Goal: Task Accomplishment & Management: Manage account settings

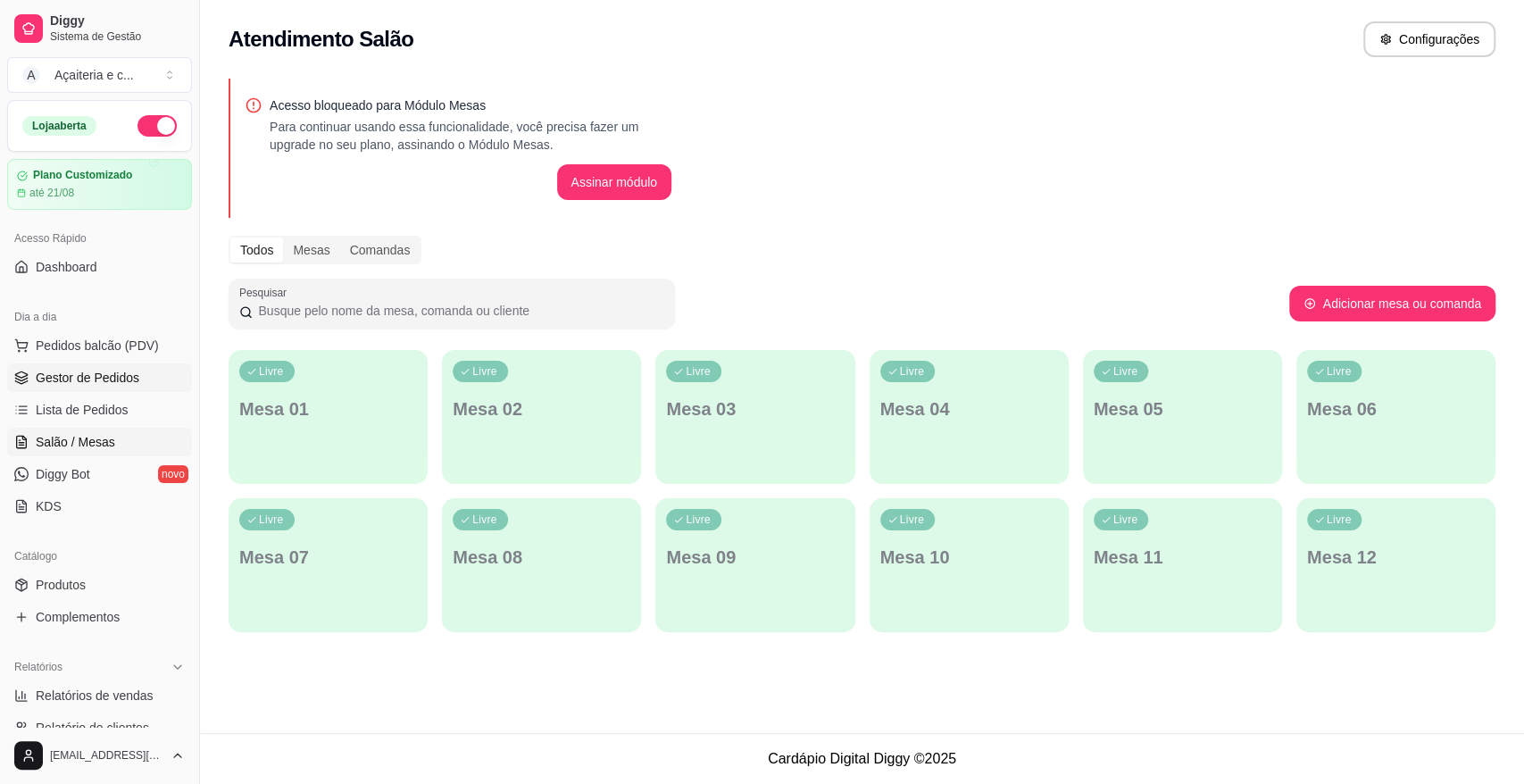
click at [107, 369] on span "Gestor de Pedidos" at bounding box center [88, 377] width 103 height 18
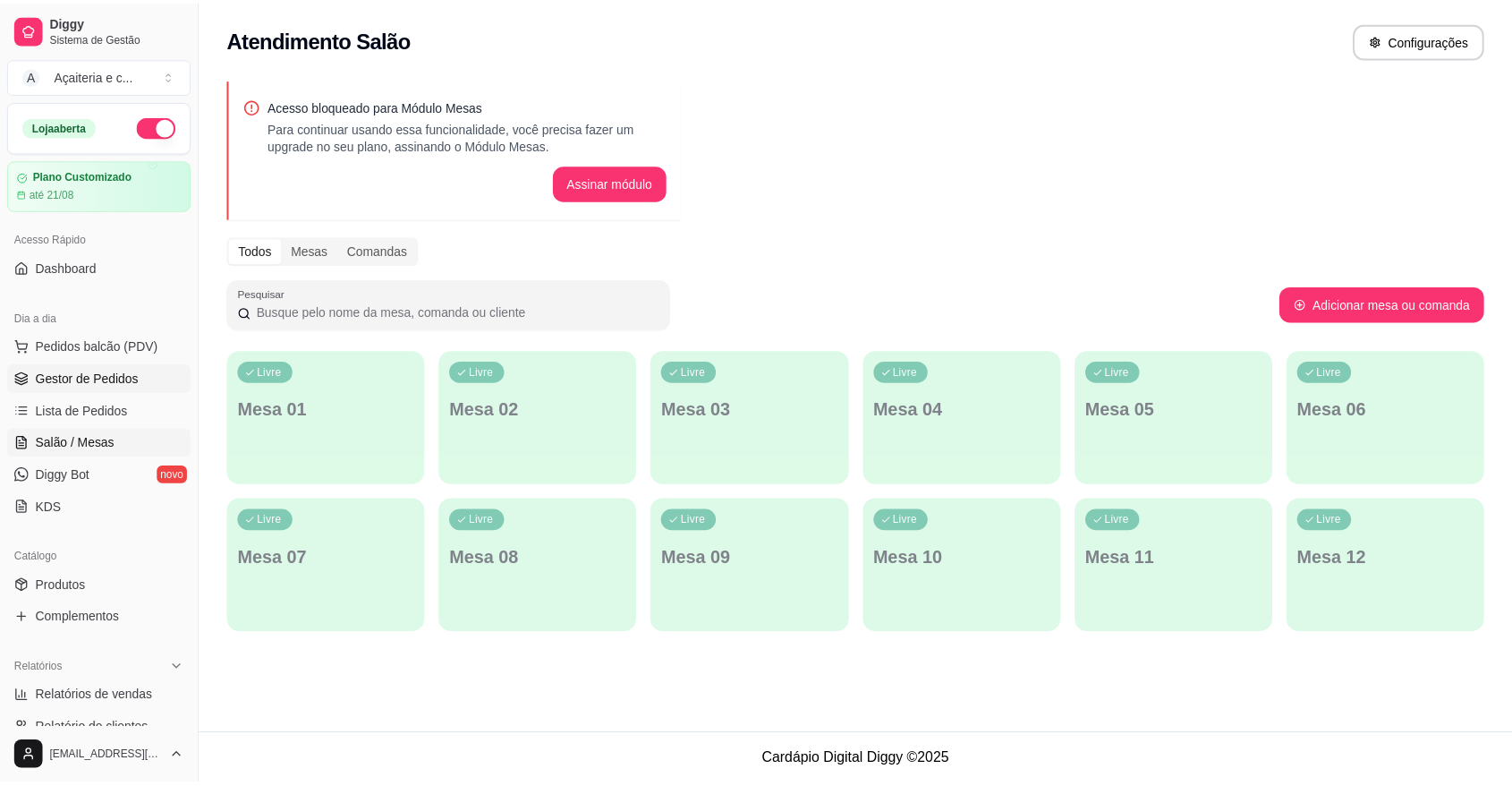
scroll to position [226, 0]
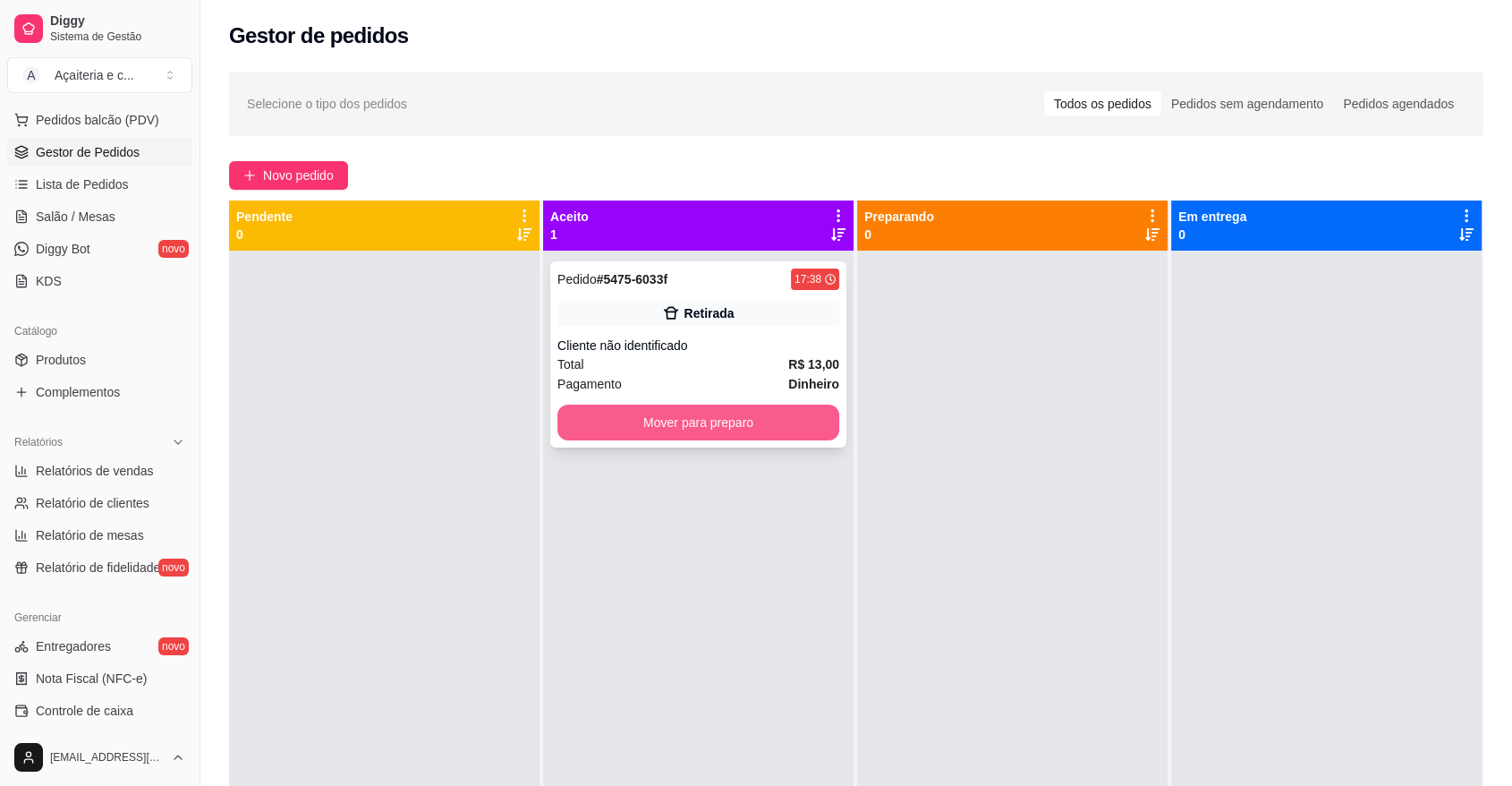
click at [645, 410] on button "Mover para preparo" at bounding box center [698, 422] width 282 height 36
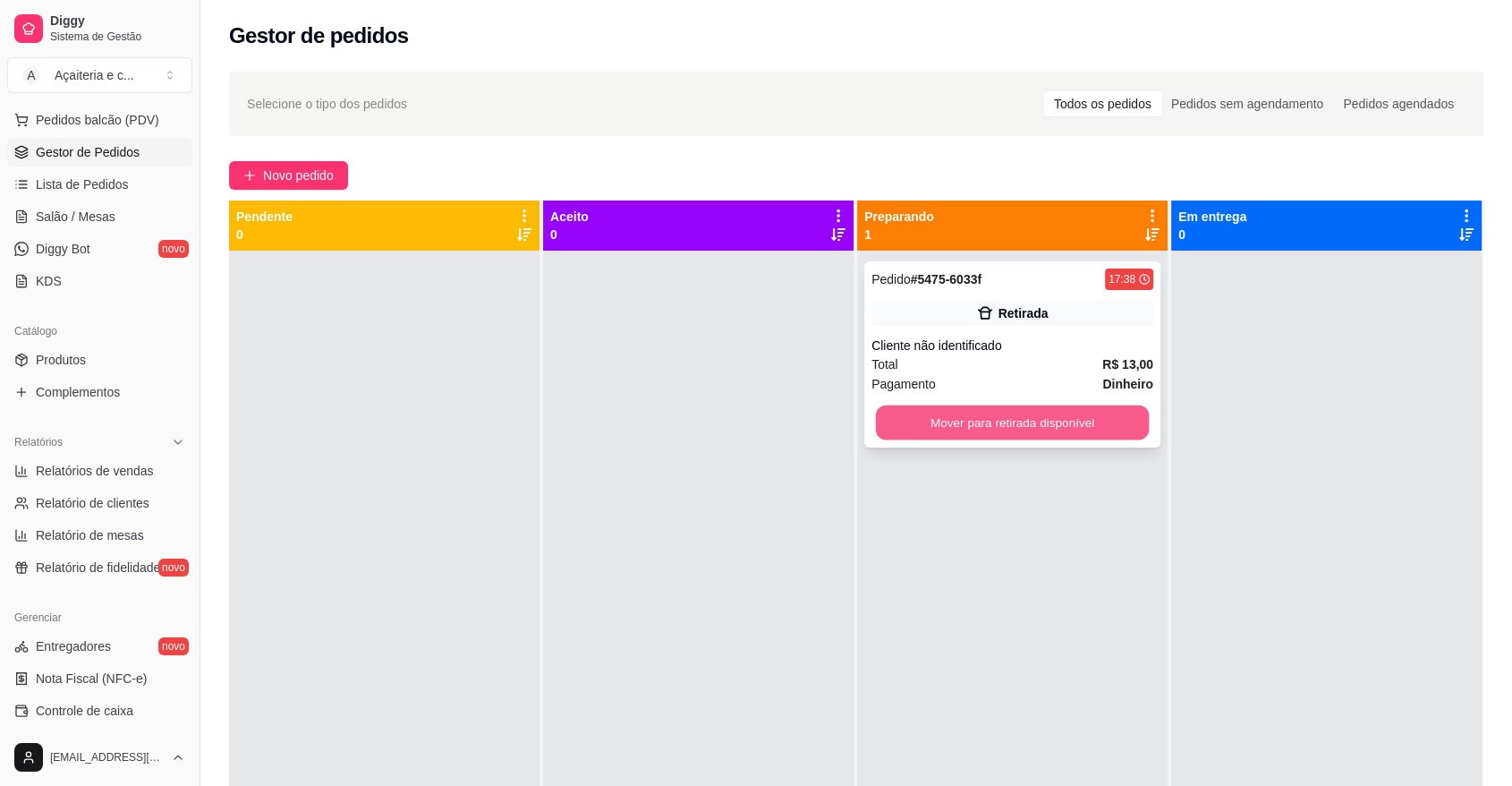
click at [1011, 421] on button "Mover para retirada disponível" at bounding box center [1013, 423] width 273 height 35
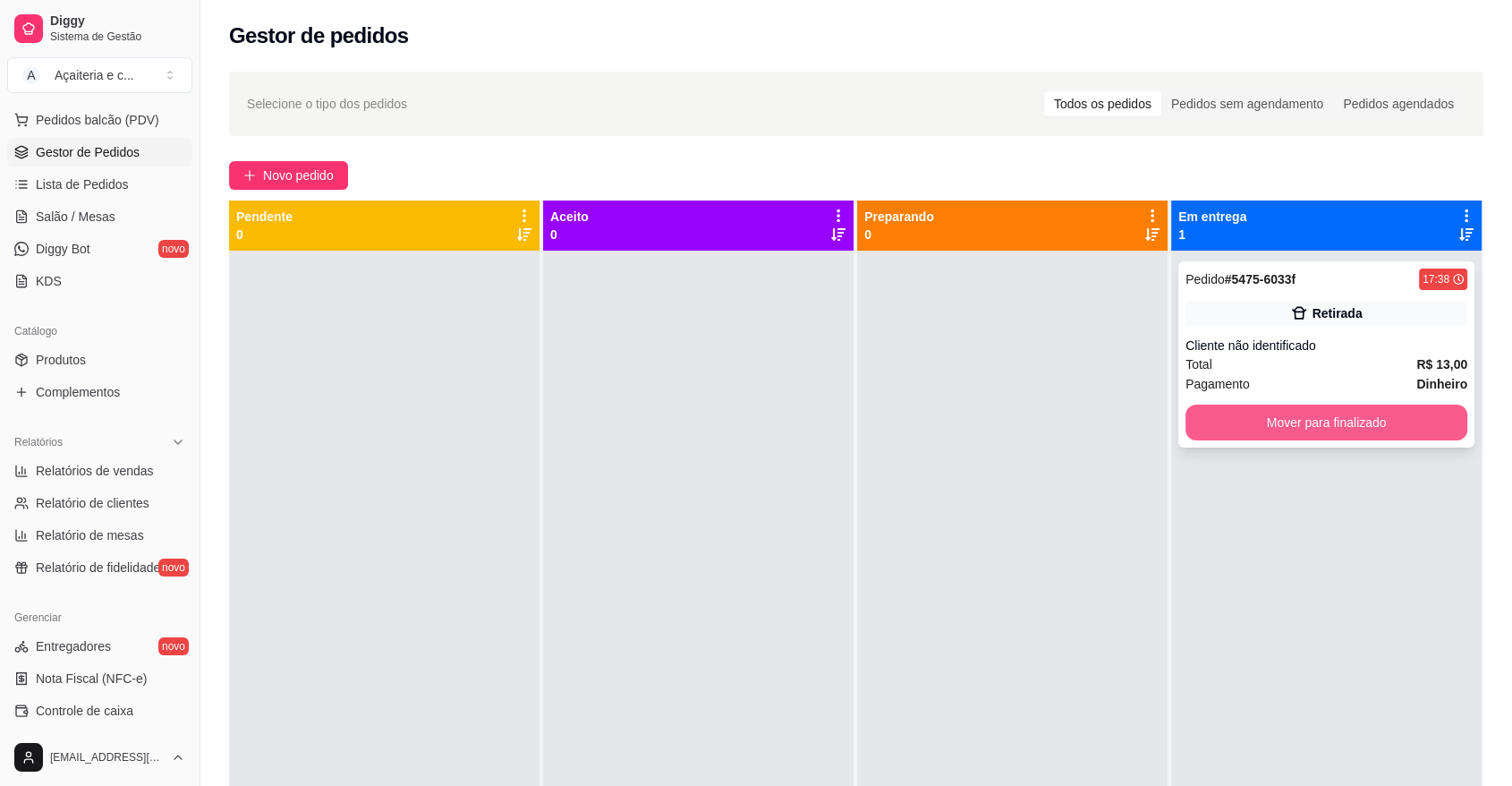
click at [1249, 416] on button "Mover para finalizado" at bounding box center [1326, 422] width 282 height 36
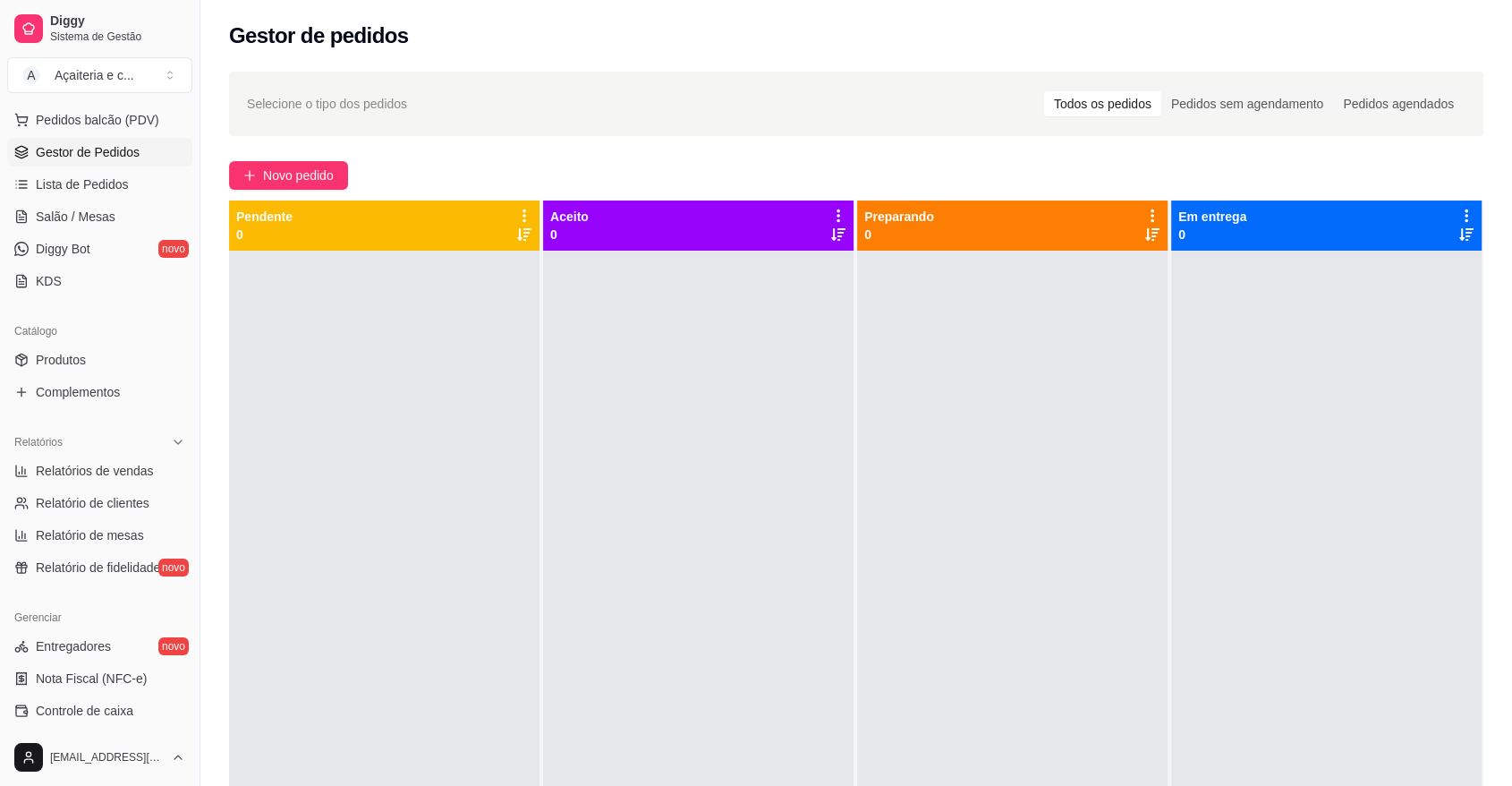
click at [66, 157] on span "Gestor de Pedidos" at bounding box center [88, 151] width 103 height 18
click at [126, 185] on link "Lista de Pedidos" at bounding box center [100, 184] width 186 height 29
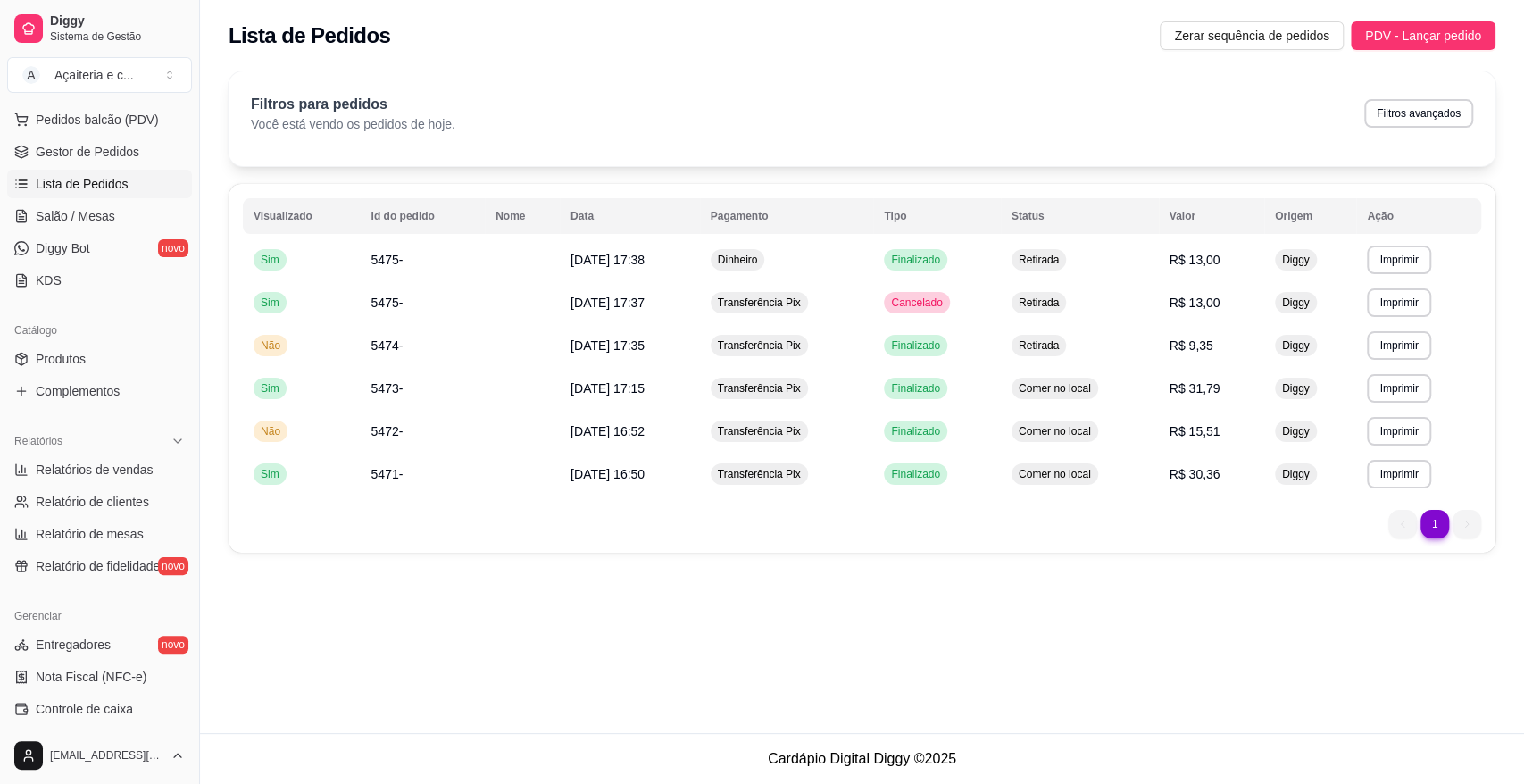
click at [126, 722] on ul "Entregadores novo Nota Fiscal (NFC-e) Controle de caixa Controle de fiado Cupon…" at bounding box center [100, 756] width 185 height 253
click at [129, 701] on span "Controle de caixa" at bounding box center [85, 708] width 98 height 18
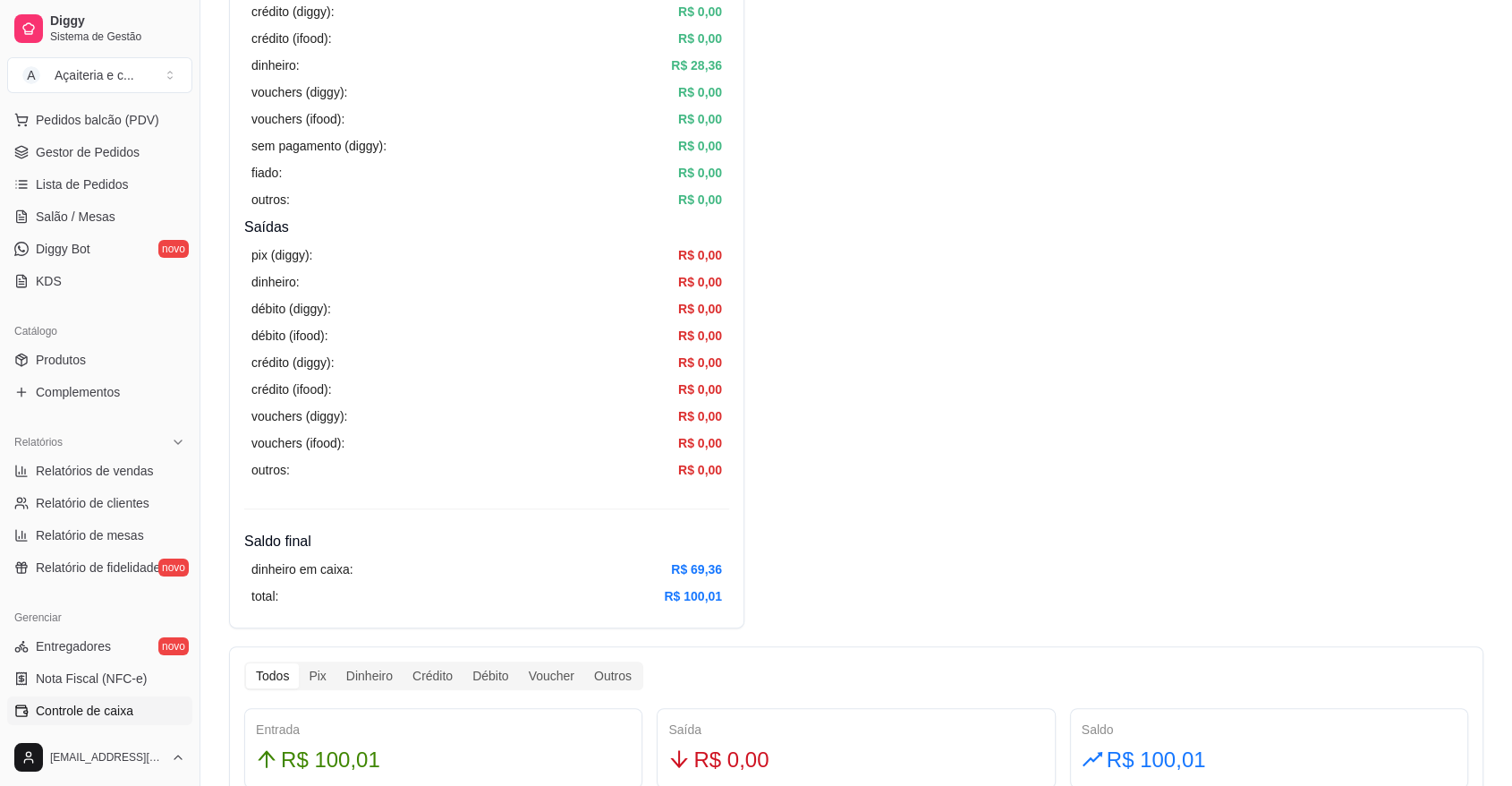
scroll to position [477, 0]
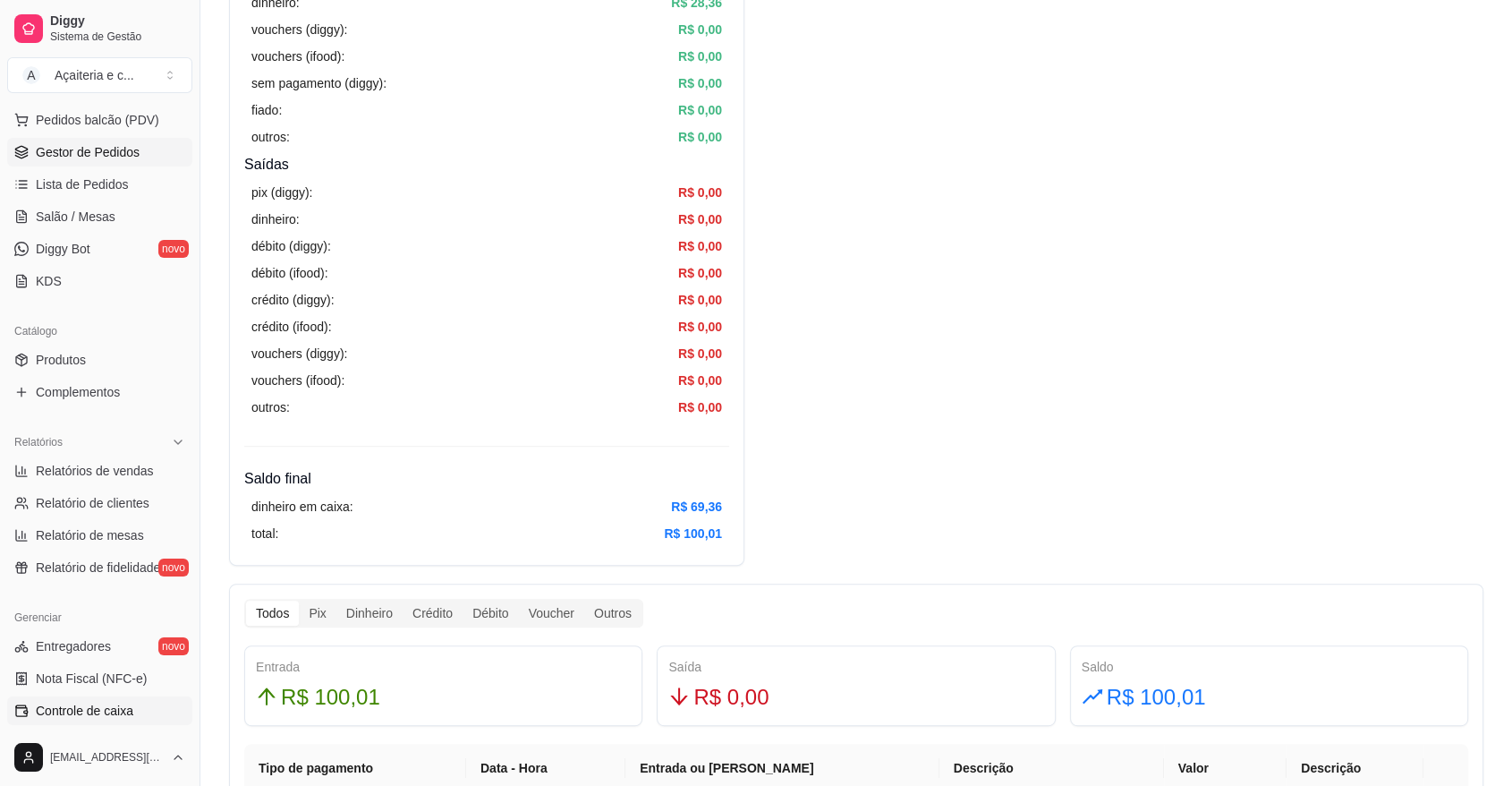
click at [138, 151] on link "Gestor de Pedidos" at bounding box center [100, 151] width 186 height 29
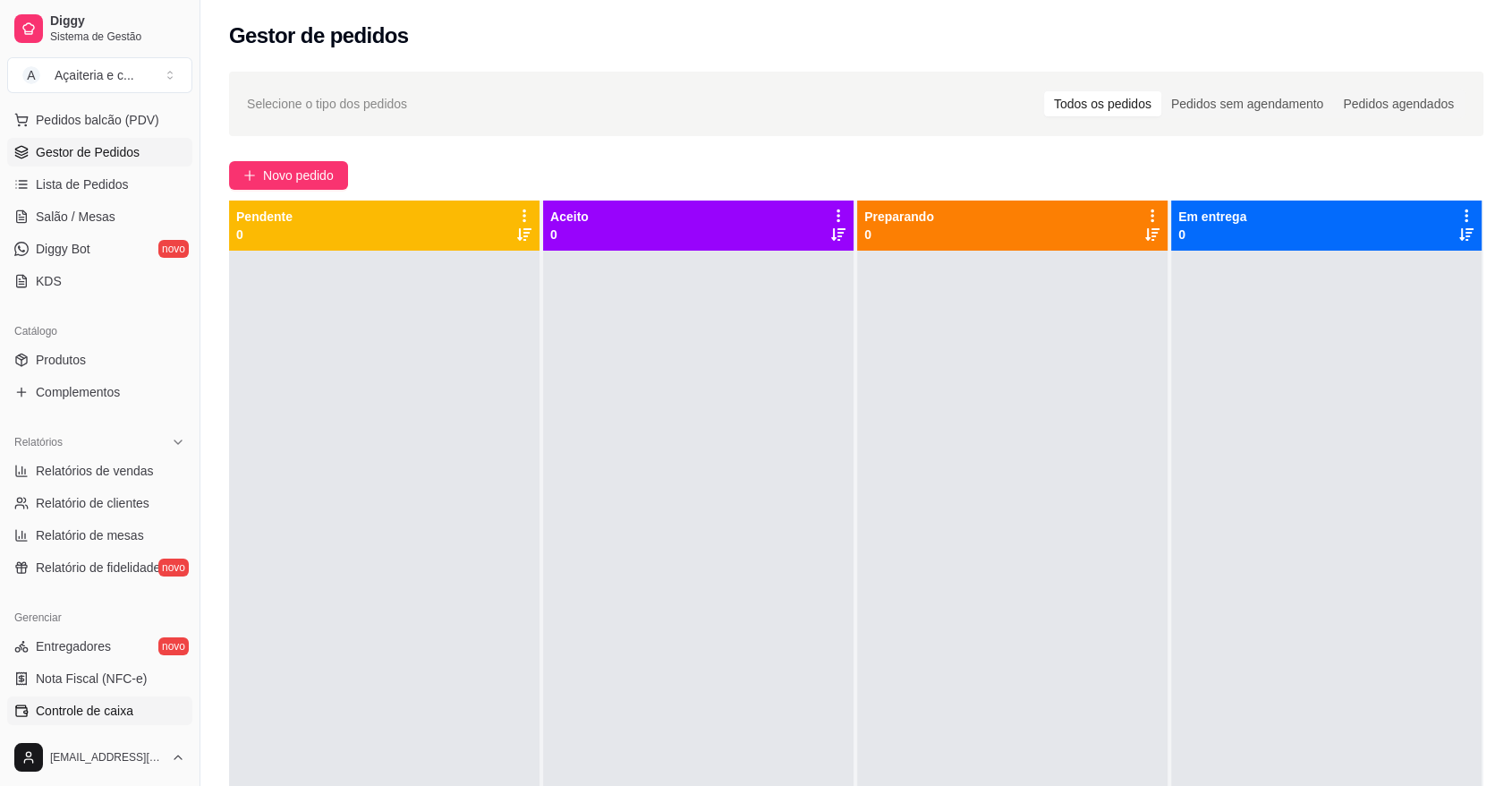
click at [78, 722] on link "Controle de caixa" at bounding box center [100, 710] width 186 height 29
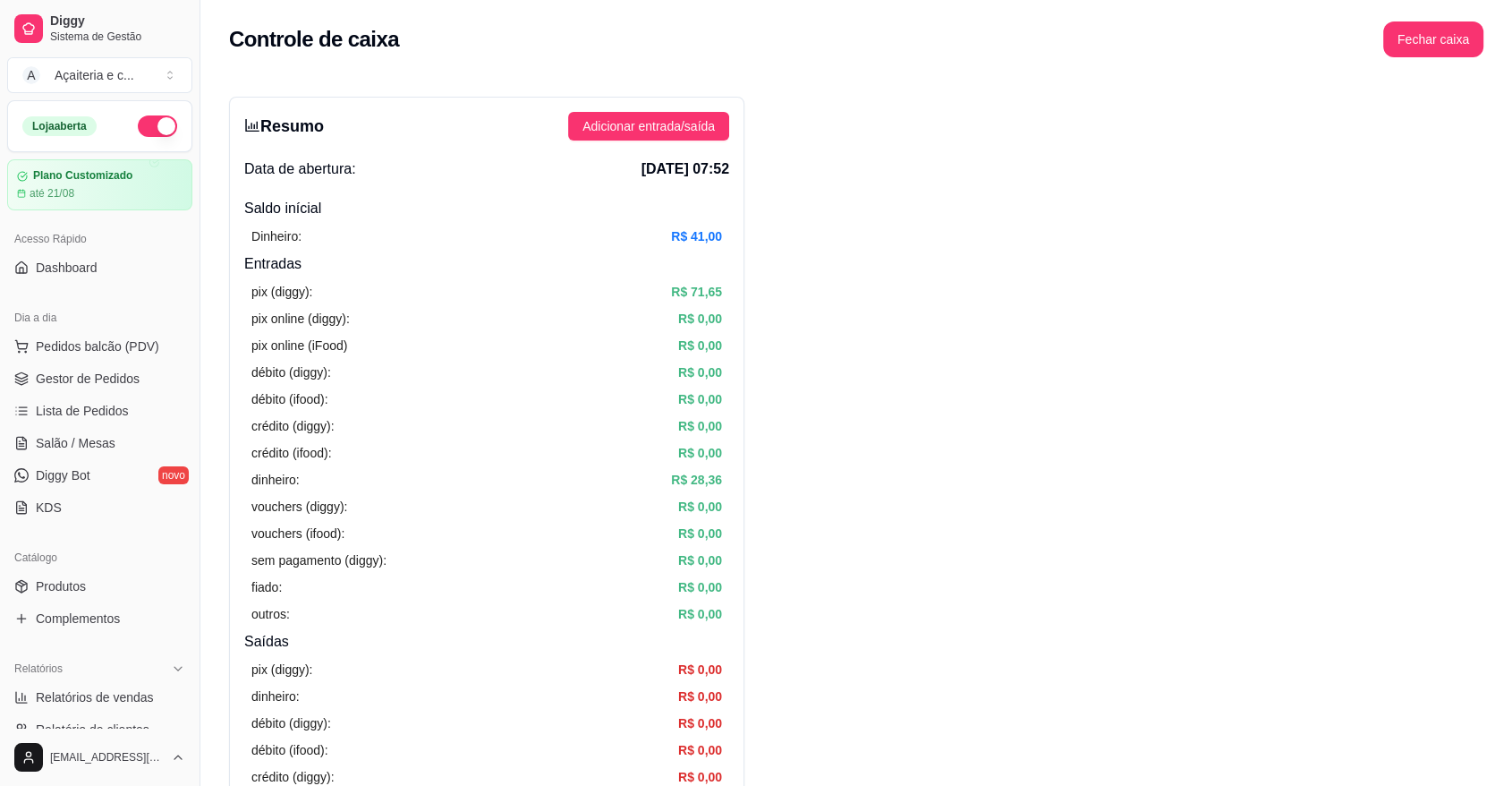
click at [89, 376] on span "Gestor de Pedidos" at bounding box center [88, 378] width 103 height 18
